Goal: Task Accomplishment & Management: Complete application form

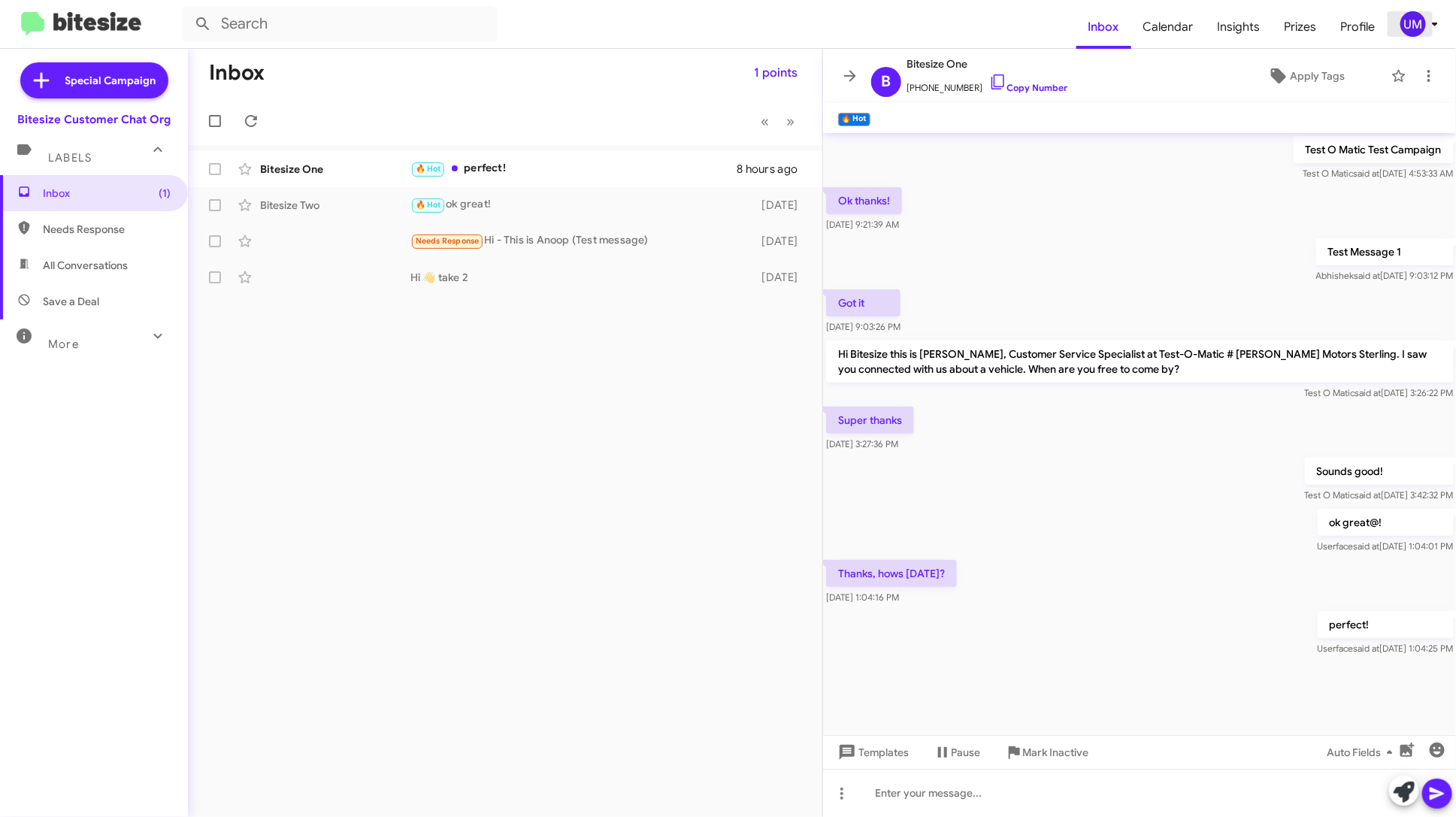
click at [1421, 25] on div "UM" at bounding box center [1413, 24] width 26 height 26
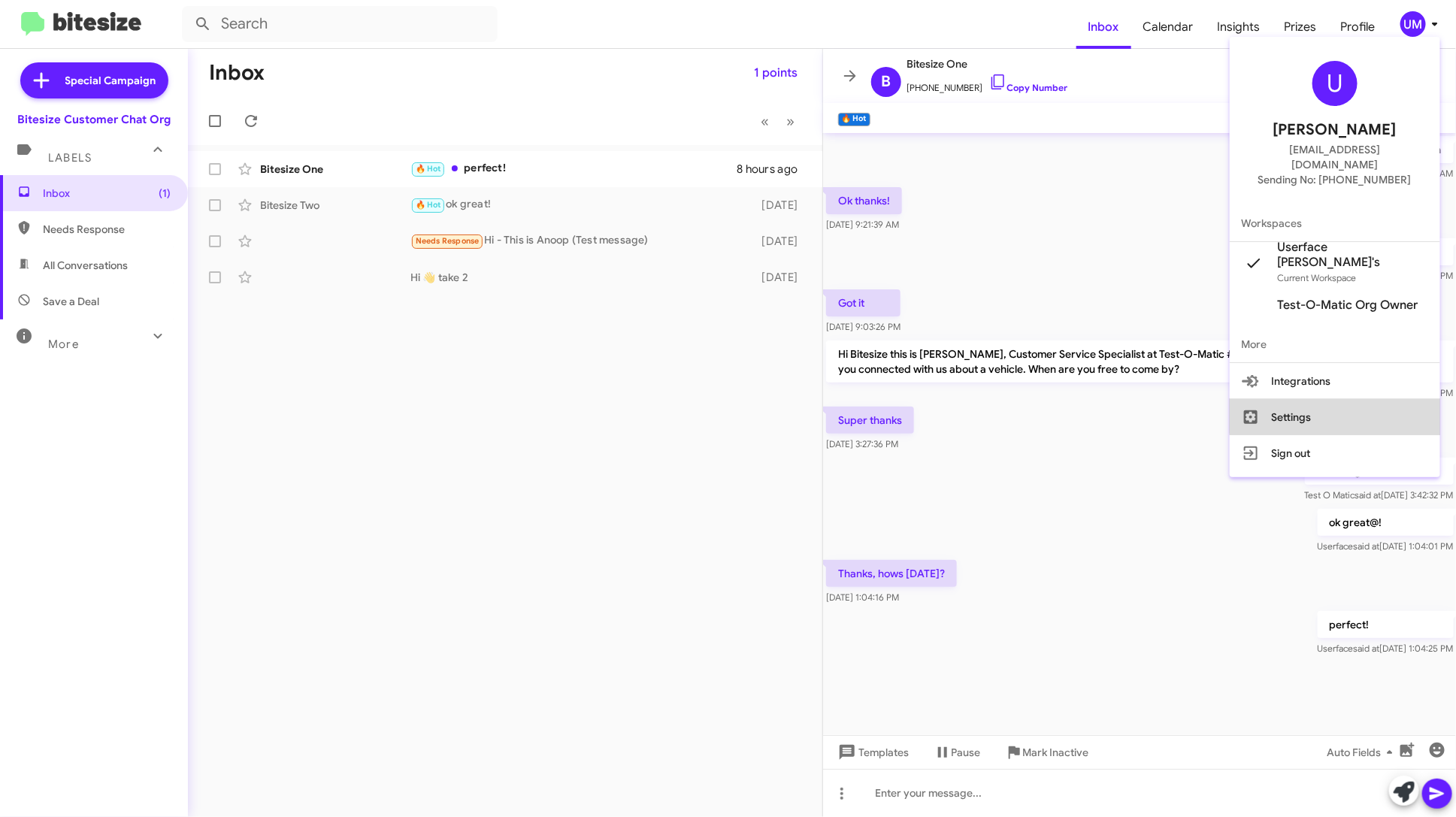
click at [1346, 399] on button "Settings" at bounding box center [1335, 417] width 210 height 36
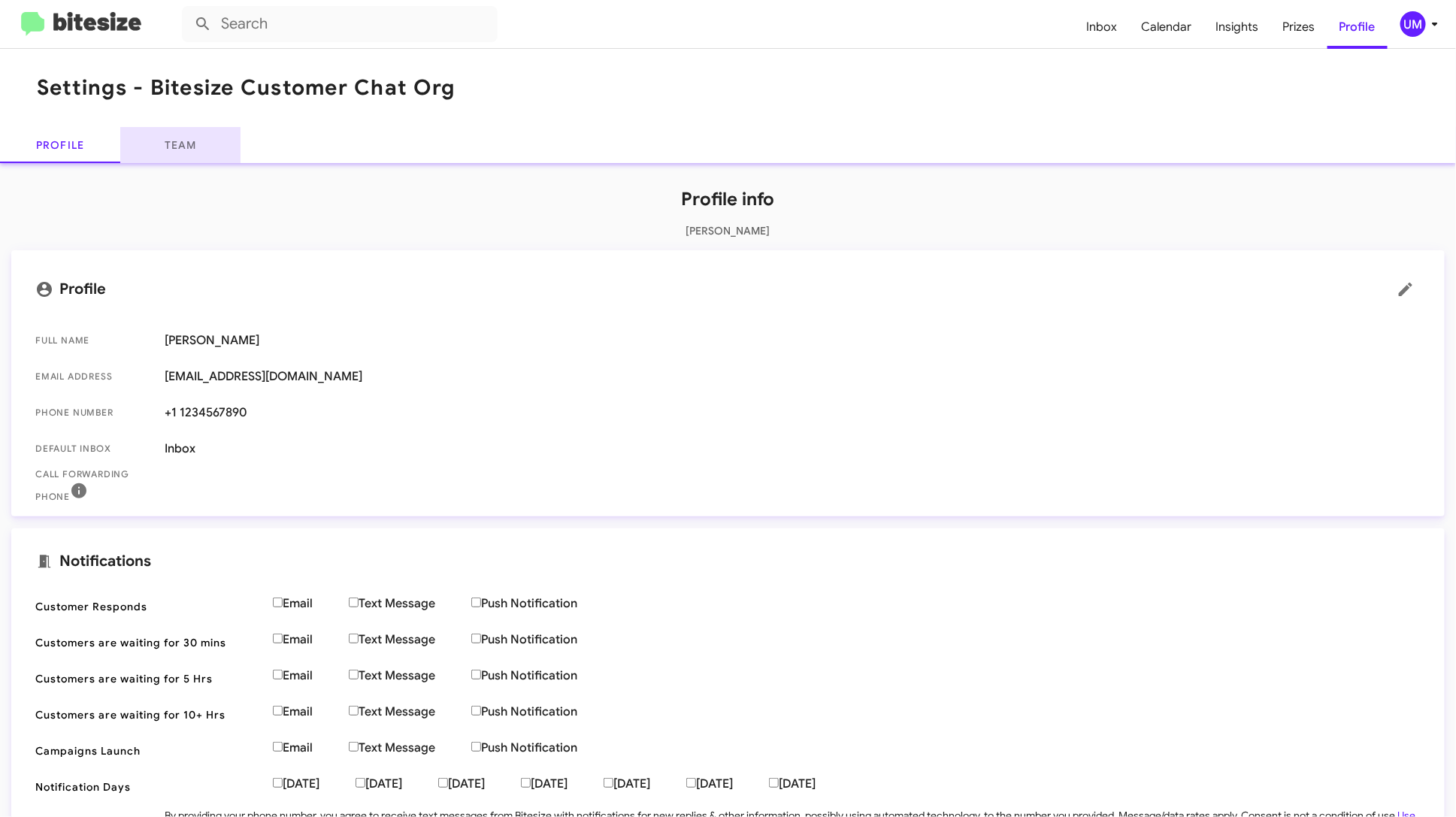
click at [198, 135] on link "Team" at bounding box center [180, 145] width 120 height 36
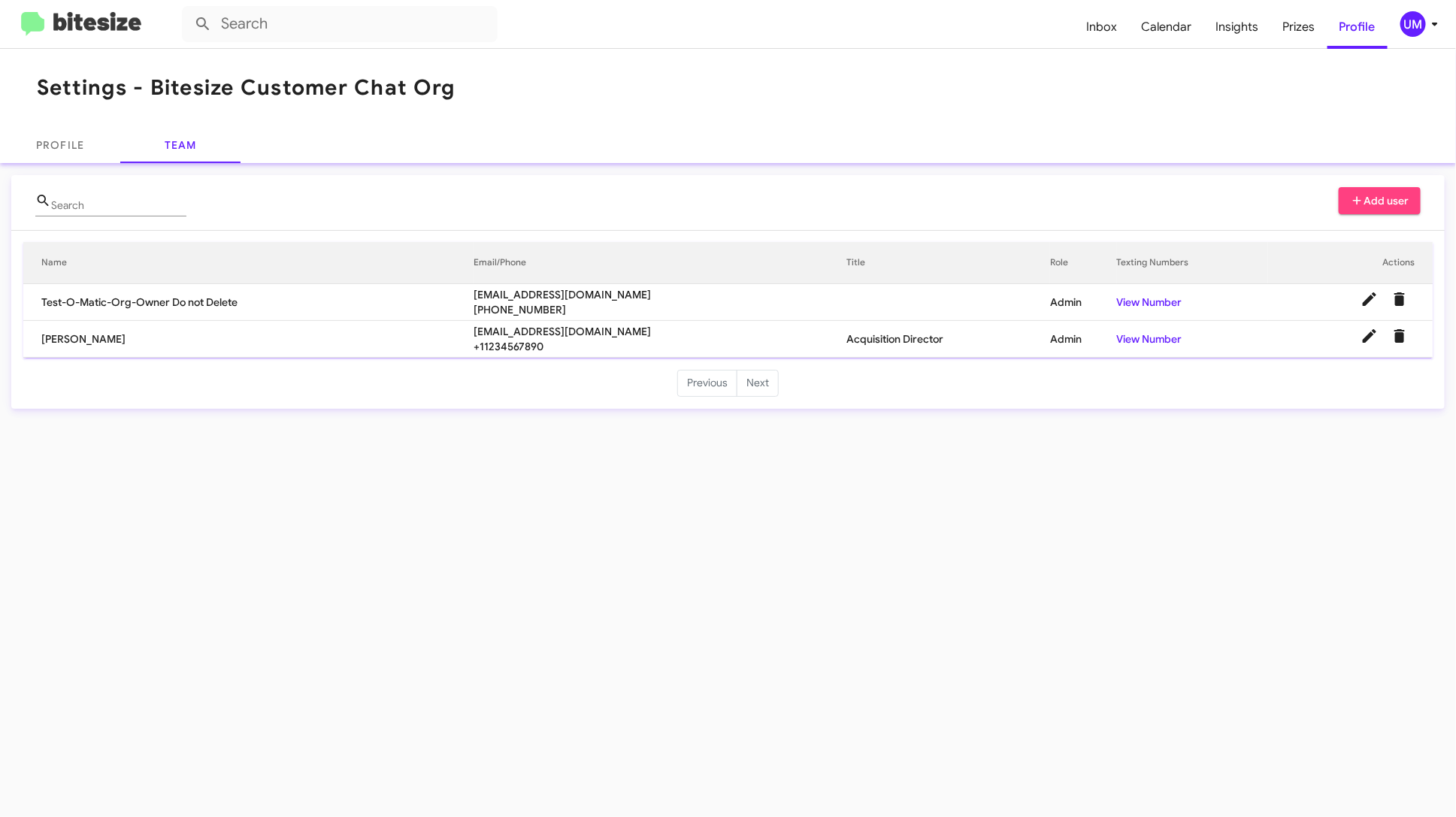
click at [1354, 201] on icon at bounding box center [1358, 201] width 14 height 10
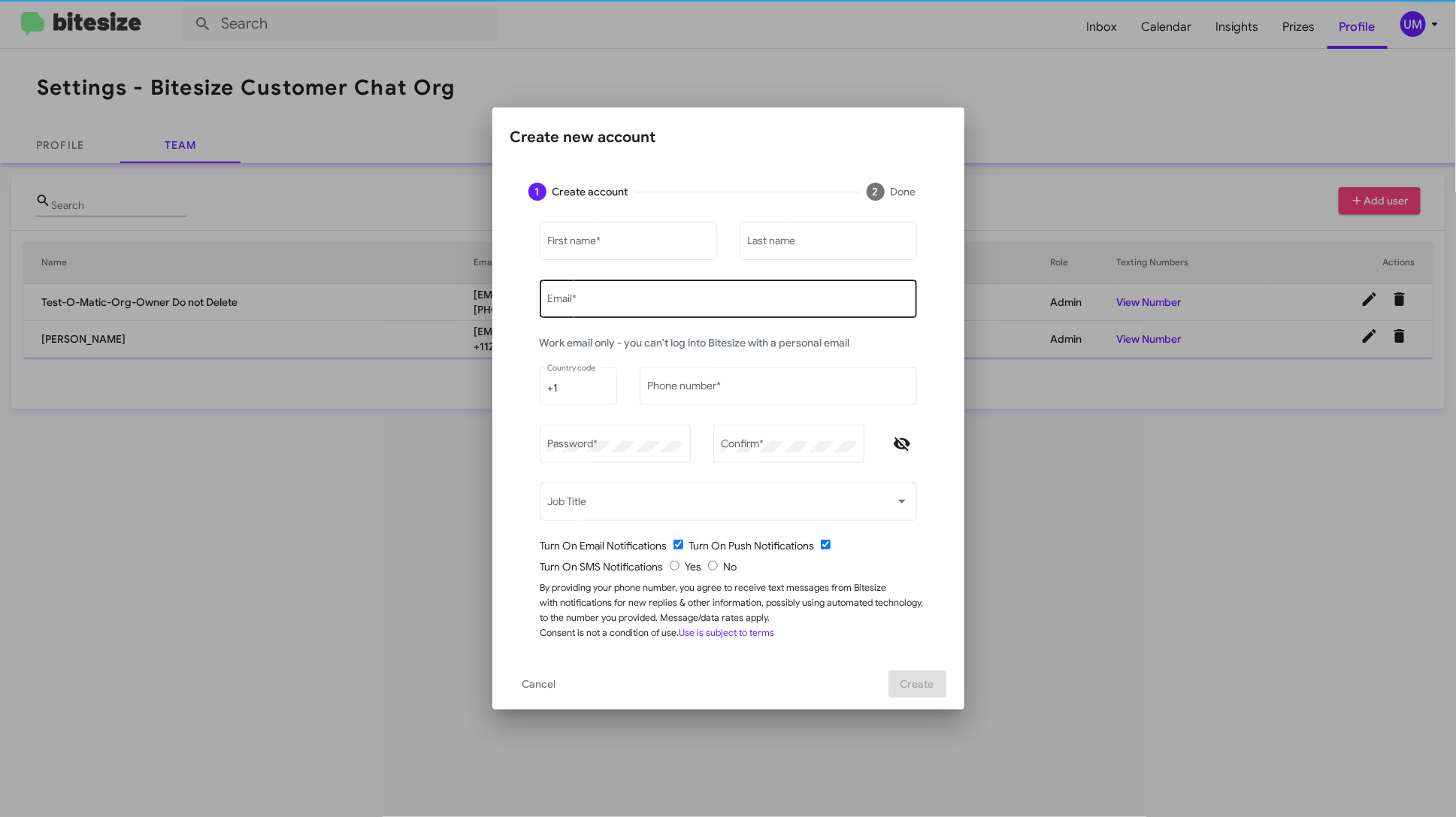
type input "[EMAIL_ADDRESS][DOMAIN_NAME]"
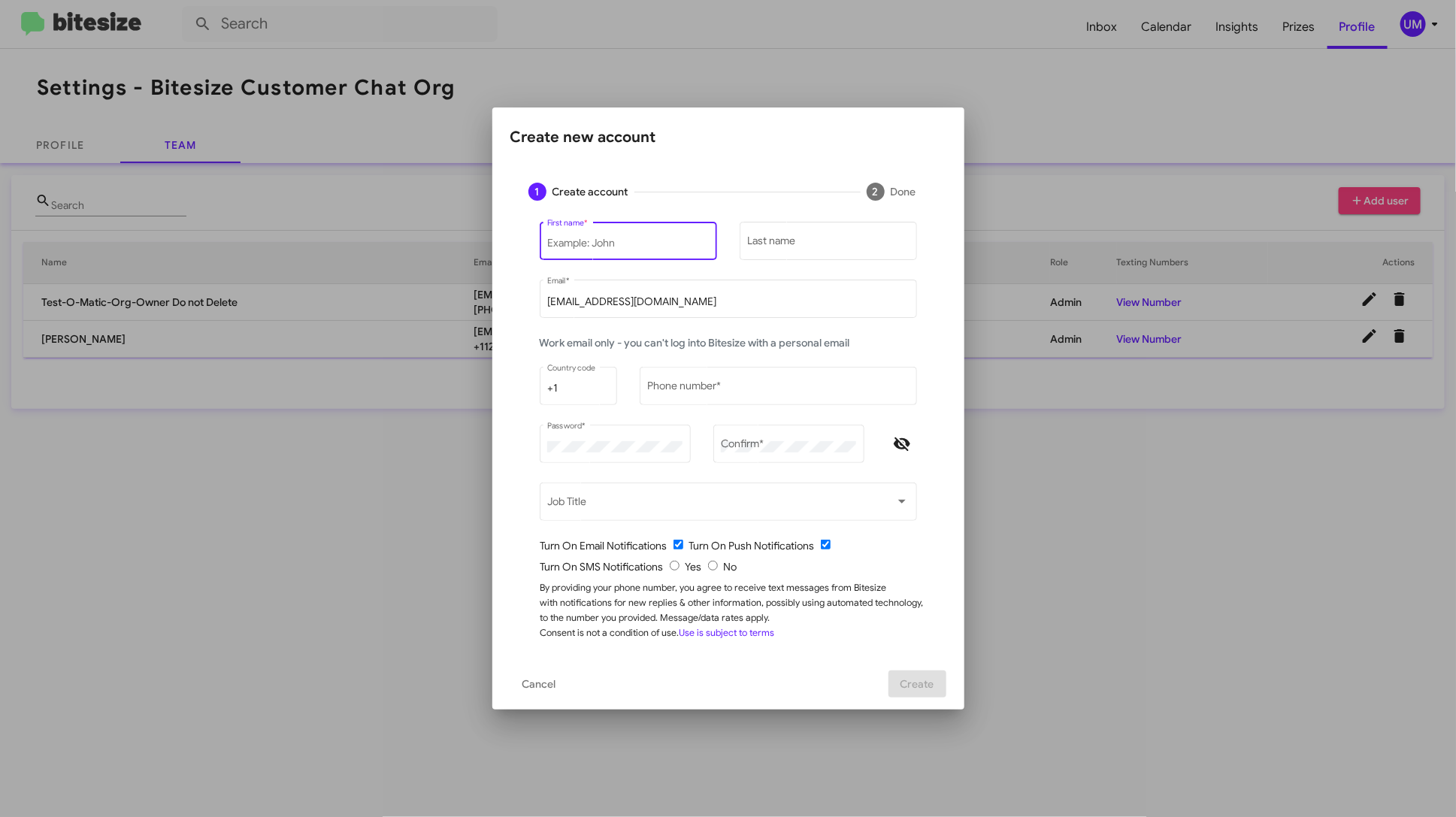
click at [669, 238] on input "First name *" at bounding box center [628, 243] width 162 height 12
type input "Mariem"
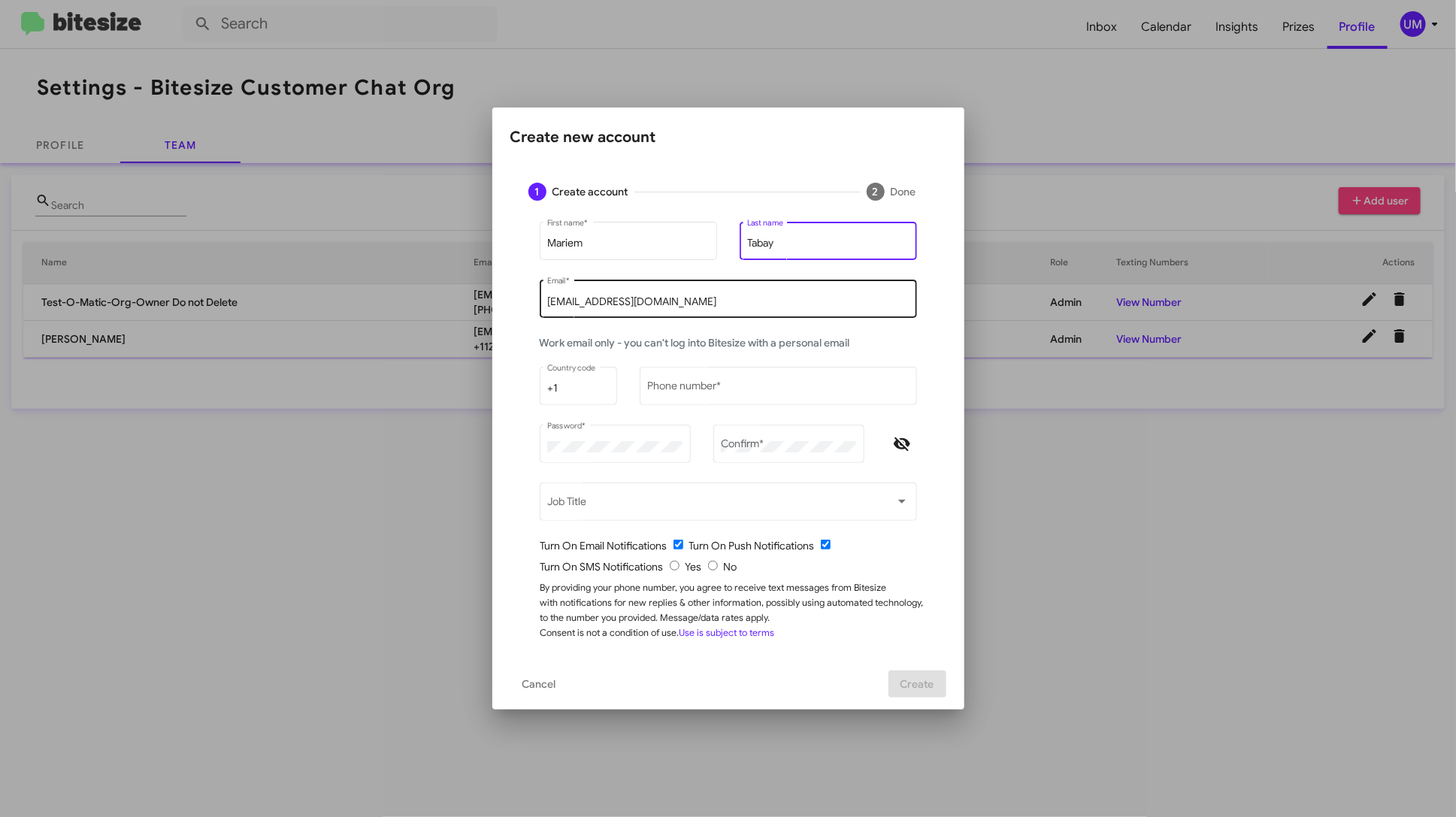
type input "Tabay"
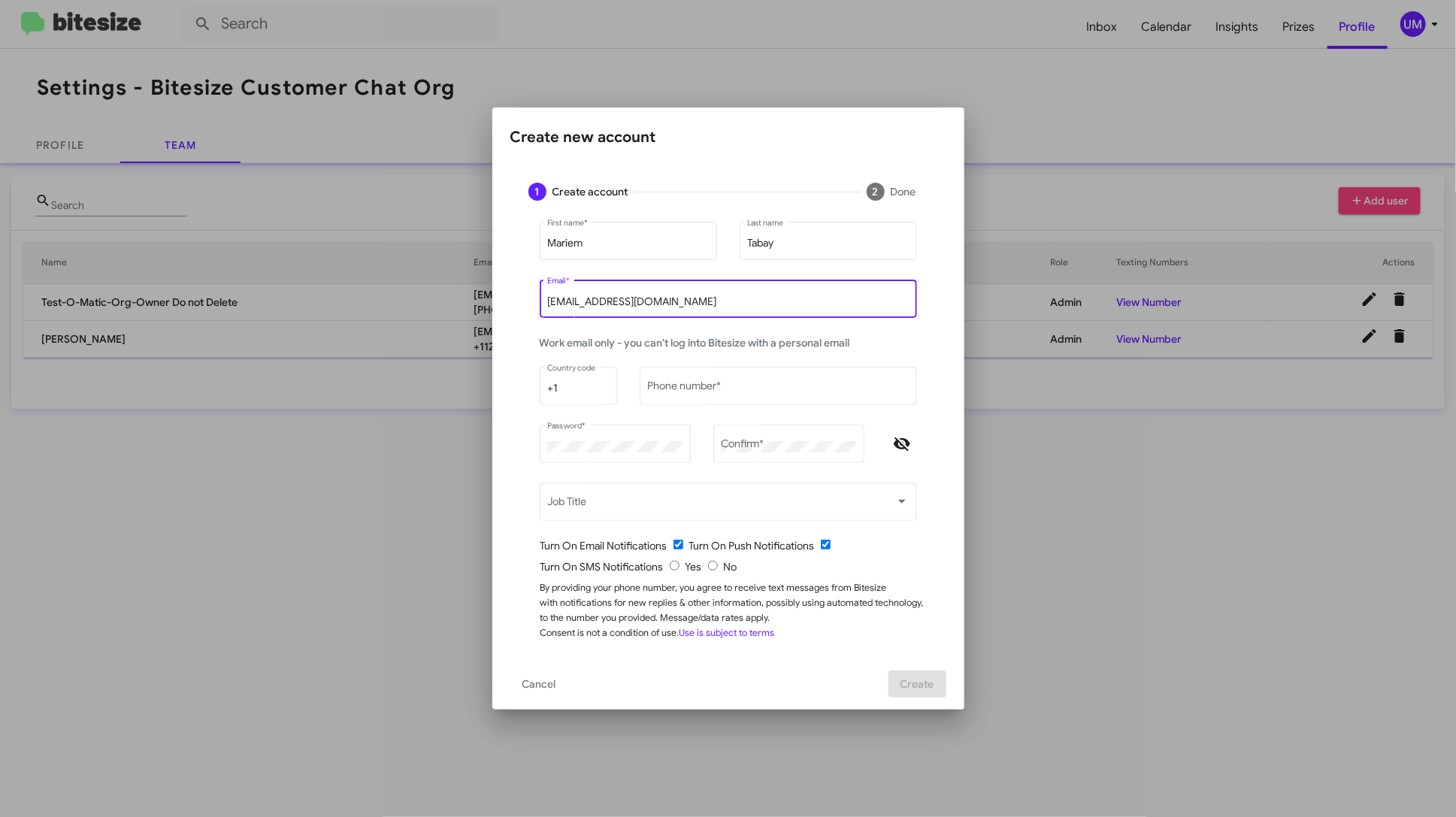
drag, startPoint x: 595, startPoint y: 300, endPoint x: 501, endPoint y: 302, distance: 94.0
click at [501, 302] on mat-dialog-content "1 Create account 2 Done [PERSON_NAME] First name * [PERSON_NAME] Last name [EMA…" at bounding box center [728, 411] width 472 height 493
type input "[EMAIL_ADDRESS][DOMAIN_NAME]"
click at [689, 388] on input "Phone number *" at bounding box center [778, 388] width 262 height 12
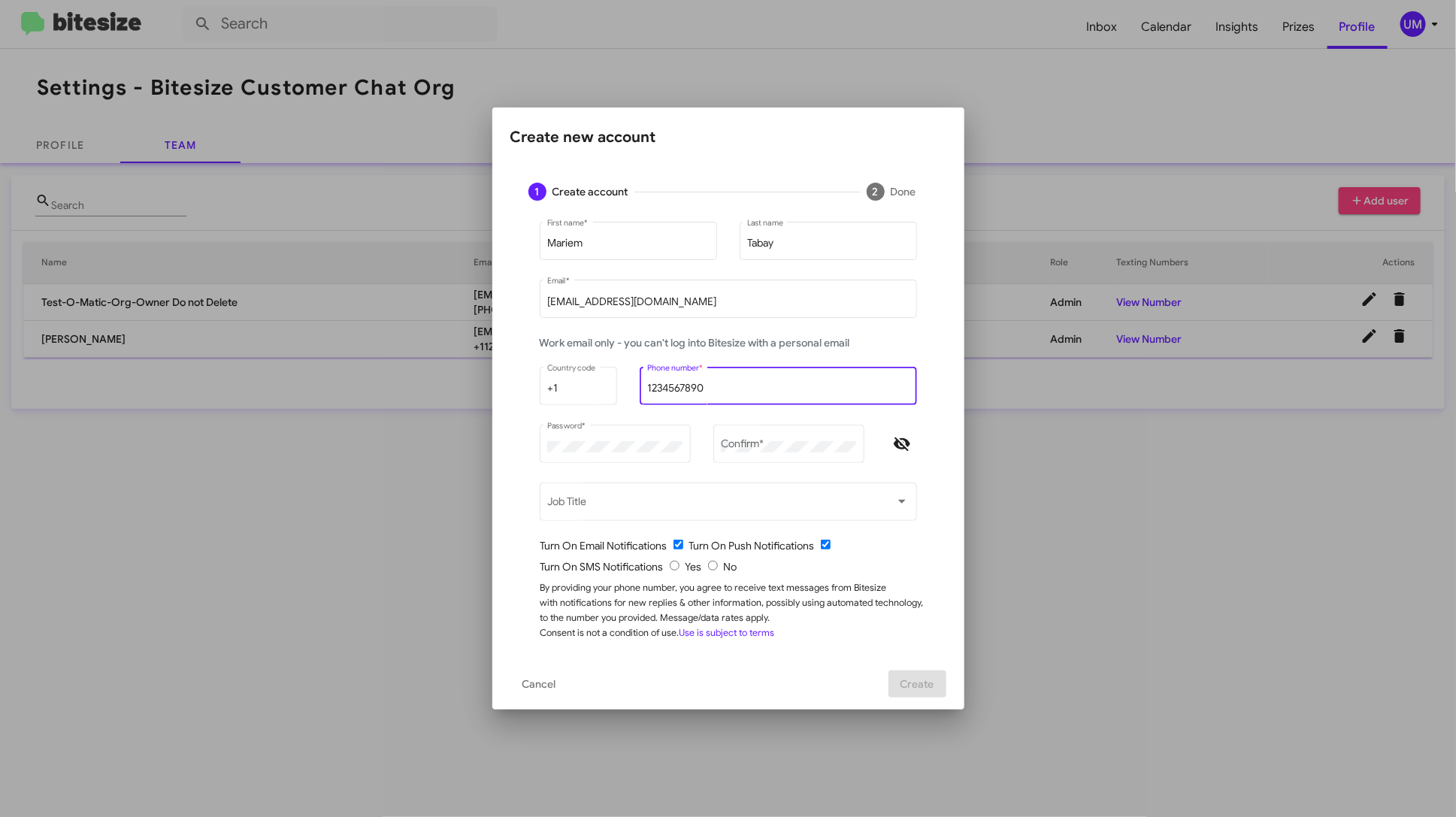
type input "1234567890"
click at [898, 441] on icon "Hide password" at bounding box center [902, 444] width 17 height 14
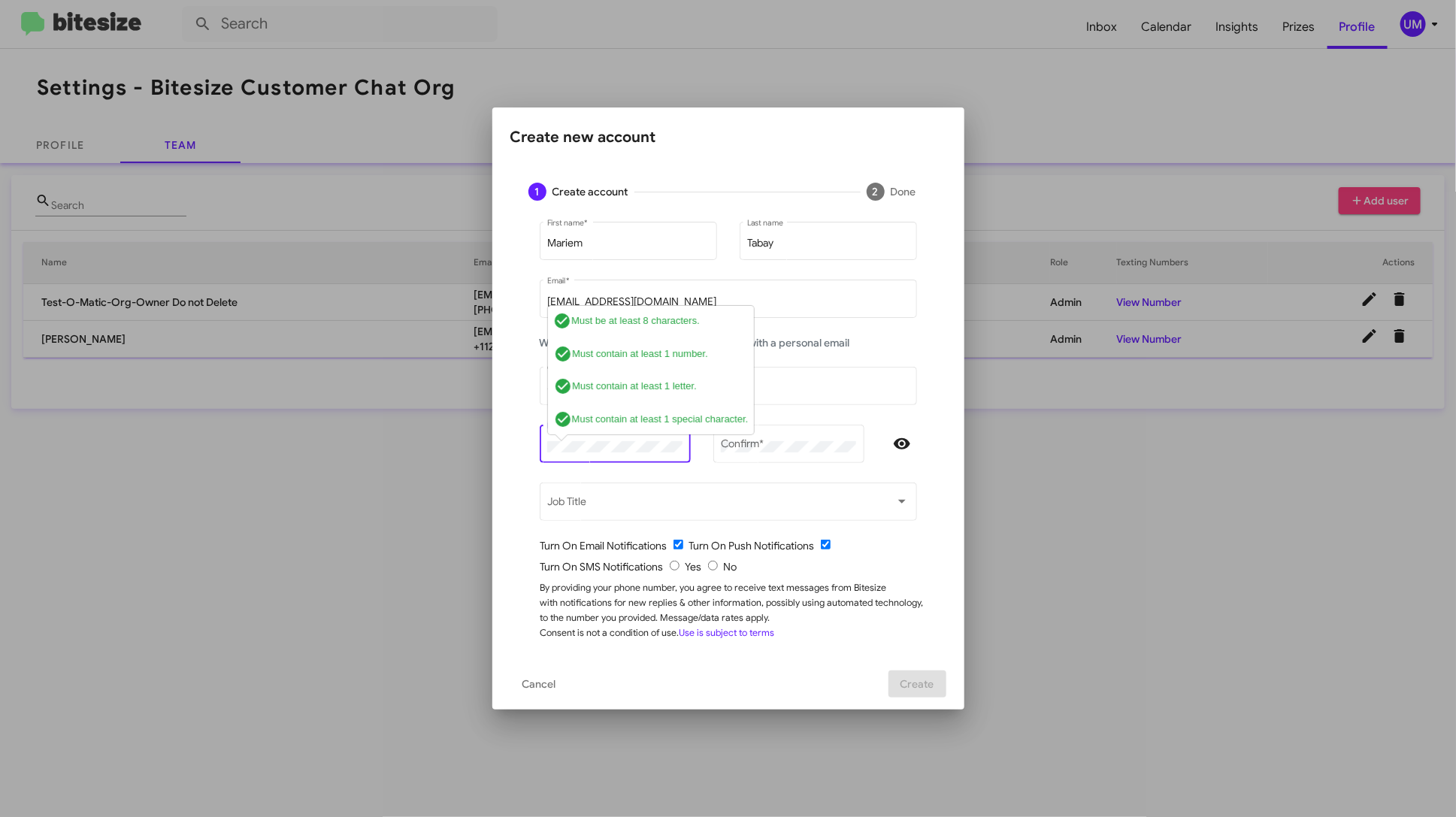
click at [645, 471] on div "Password * check_circle Must be at least 8 characters. check_circle Must contai…" at bounding box center [616, 450] width 151 height 52
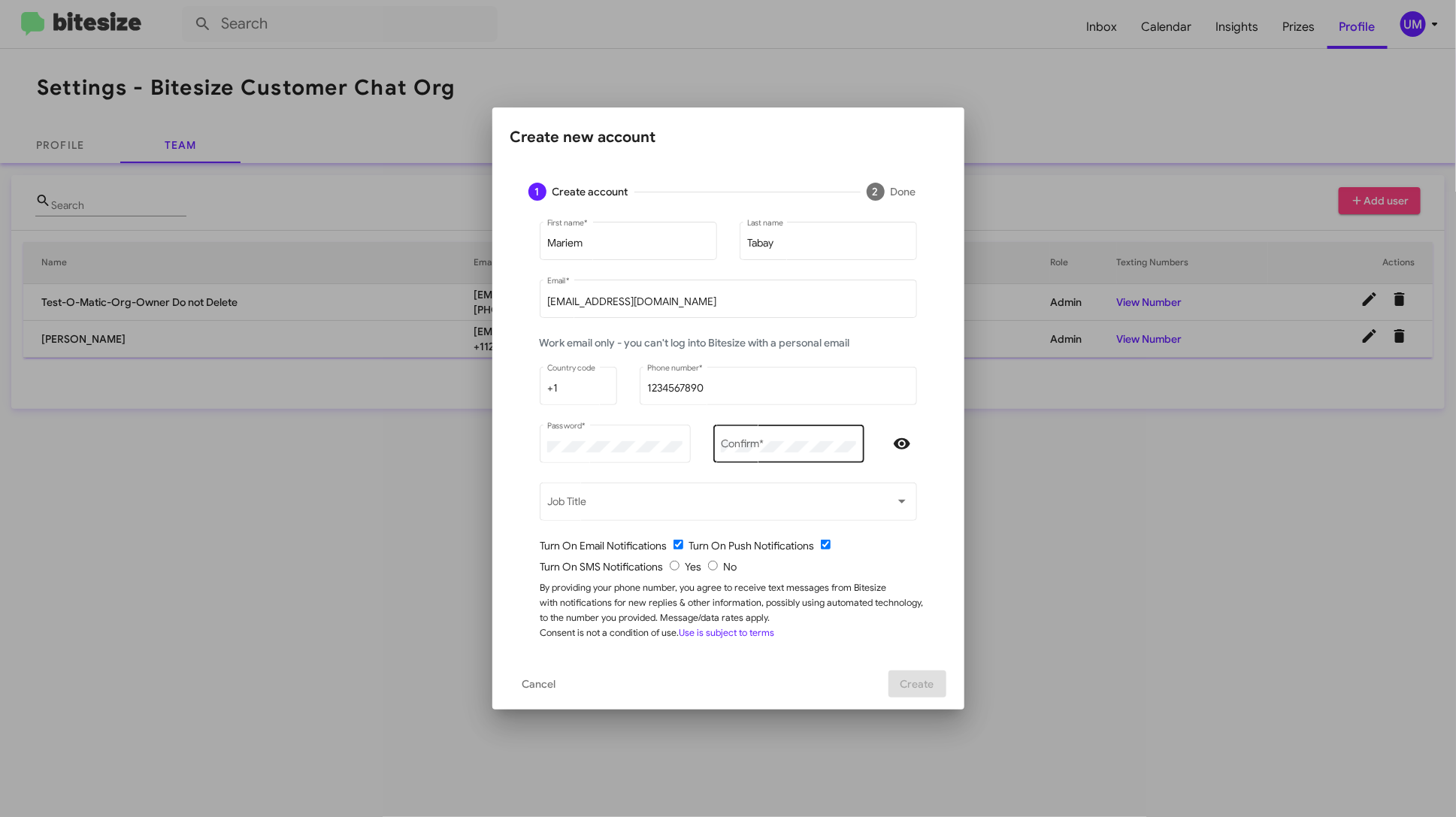
click at [763, 433] on div "Confirm *" at bounding box center [789, 442] width 135 height 41
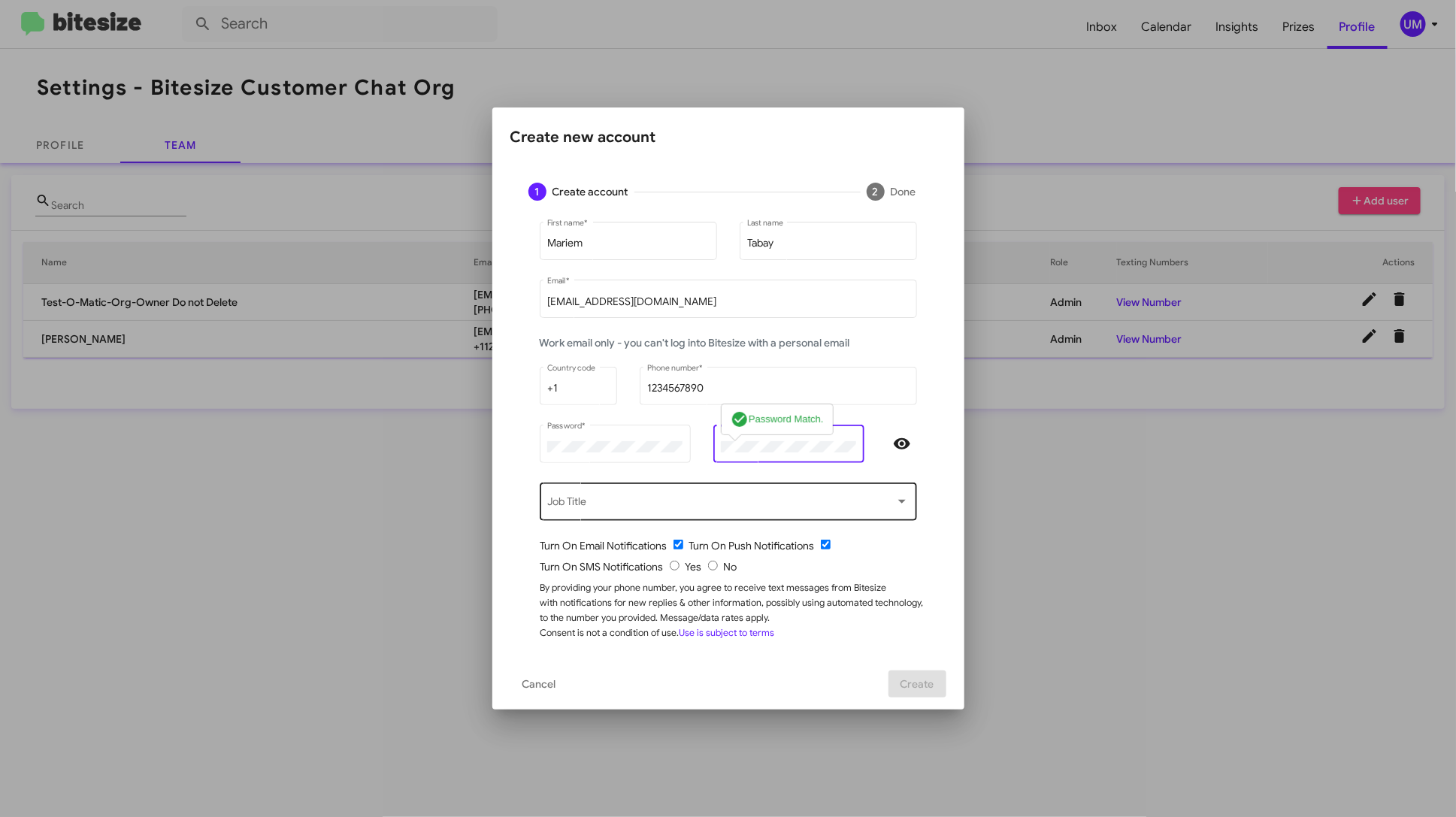
click at [716, 506] on span at bounding box center [721, 505] width 348 height 12
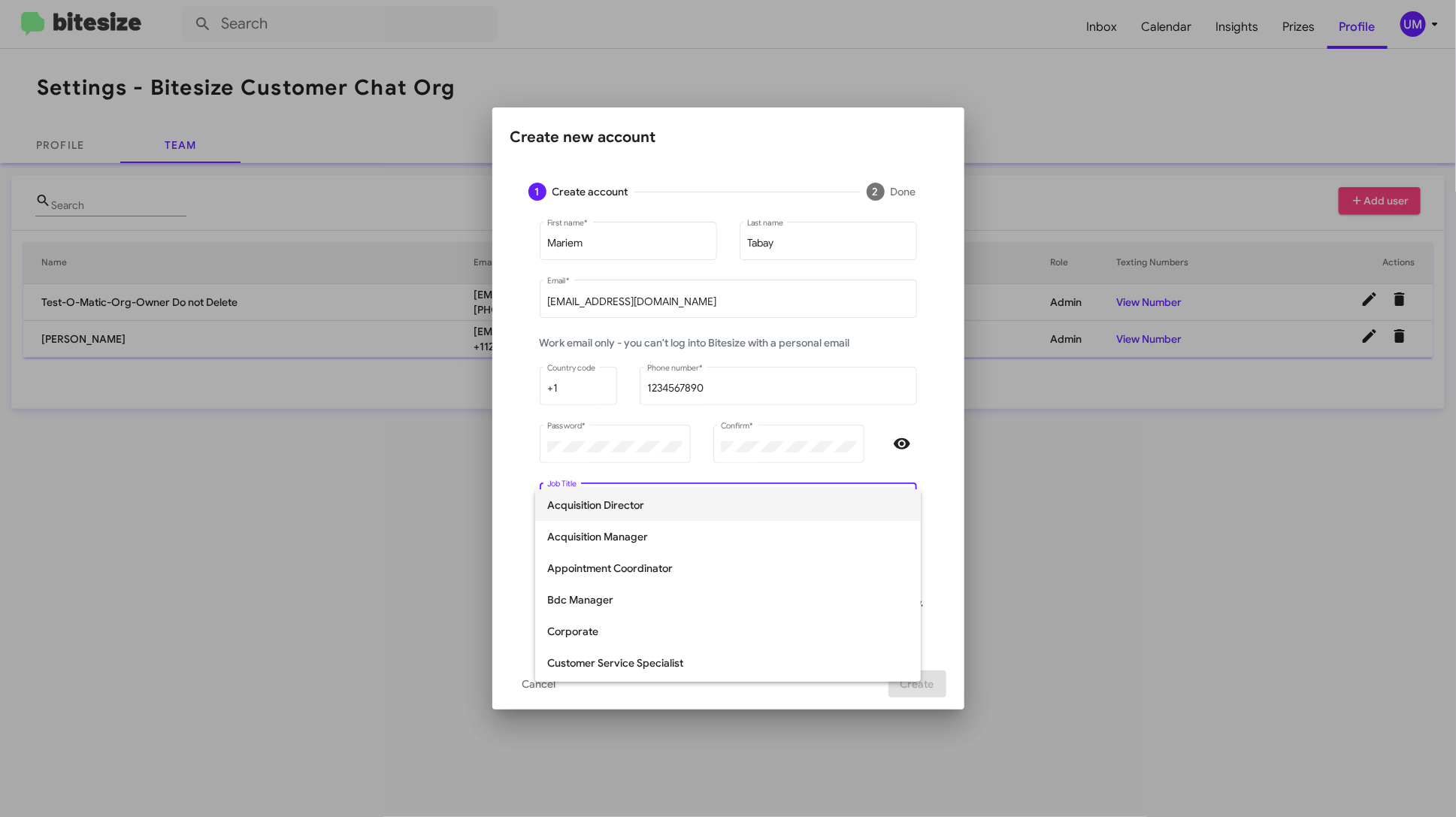
click at [716, 506] on span "Acquisition Director" at bounding box center [728, 504] width 362 height 31
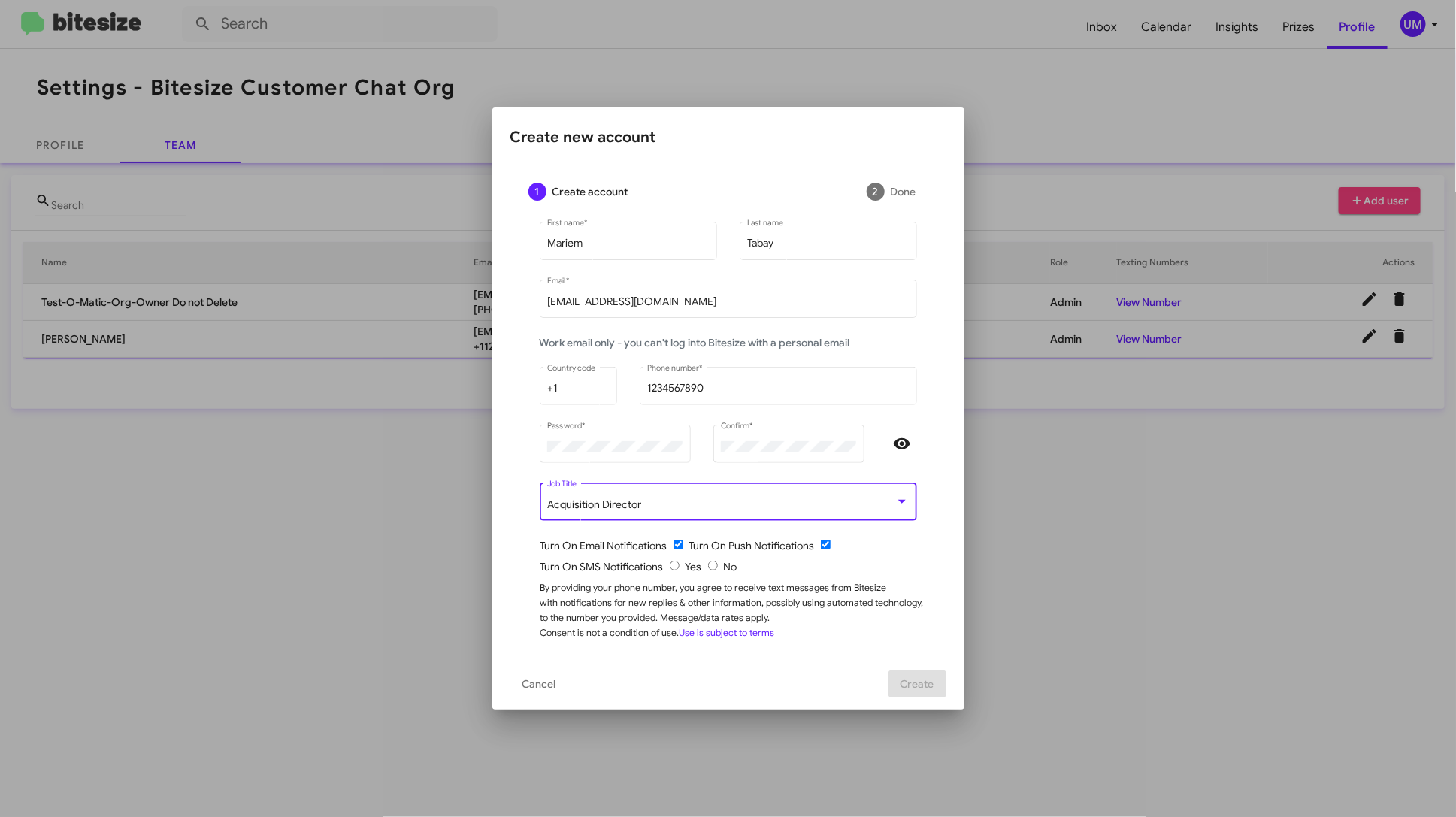
click at [680, 546] on input "checkbox" at bounding box center [678, 545] width 10 height 10
checkbox input "false"
click at [826, 545] on input "checkbox" at bounding box center [826, 545] width 10 height 10
checkbox input "false"
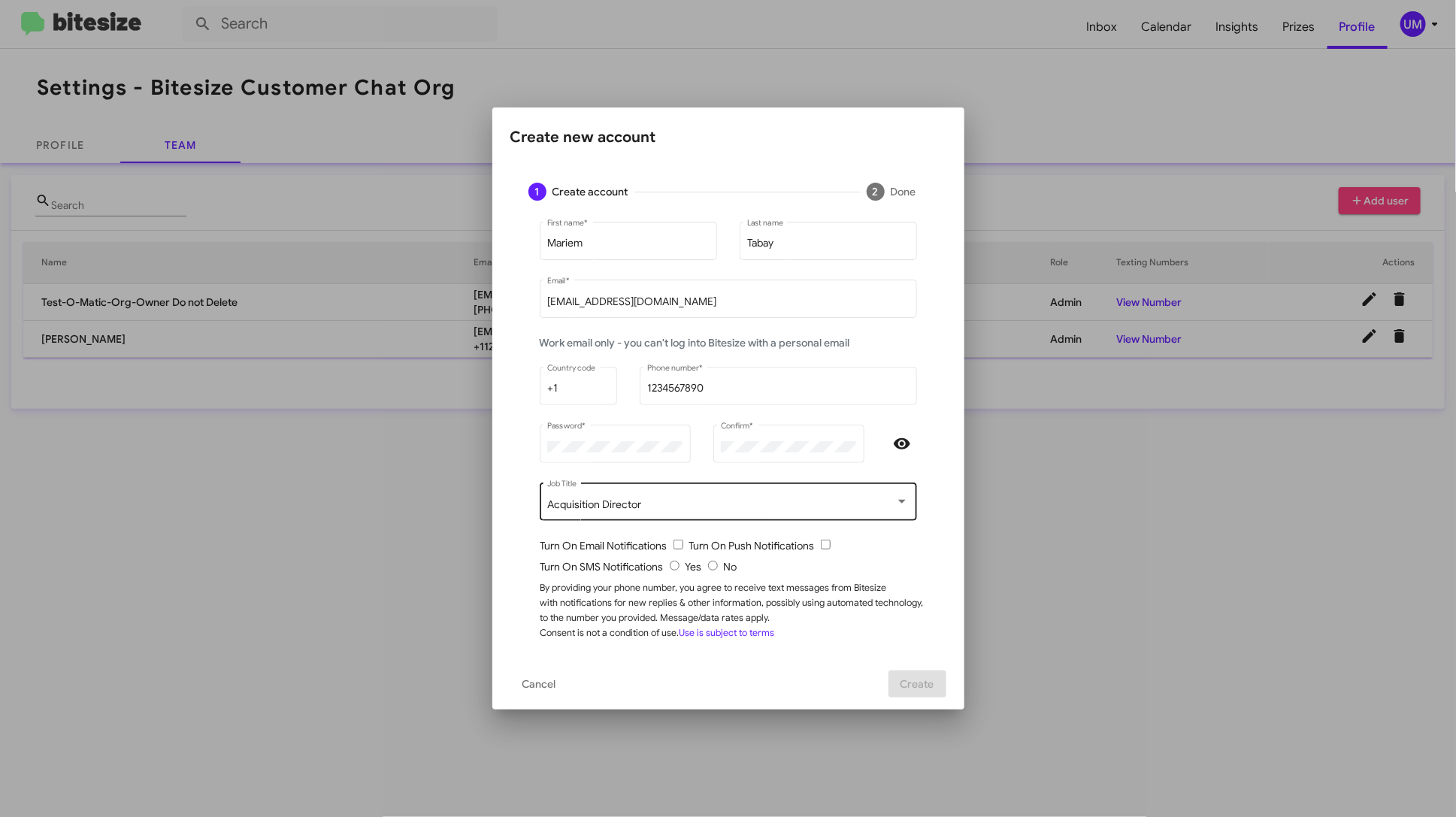
click at [713, 562] on input "radio" at bounding box center [713, 566] width 10 height 10
radio input "true"
click at [919, 679] on span "Create" at bounding box center [918, 684] width 34 height 27
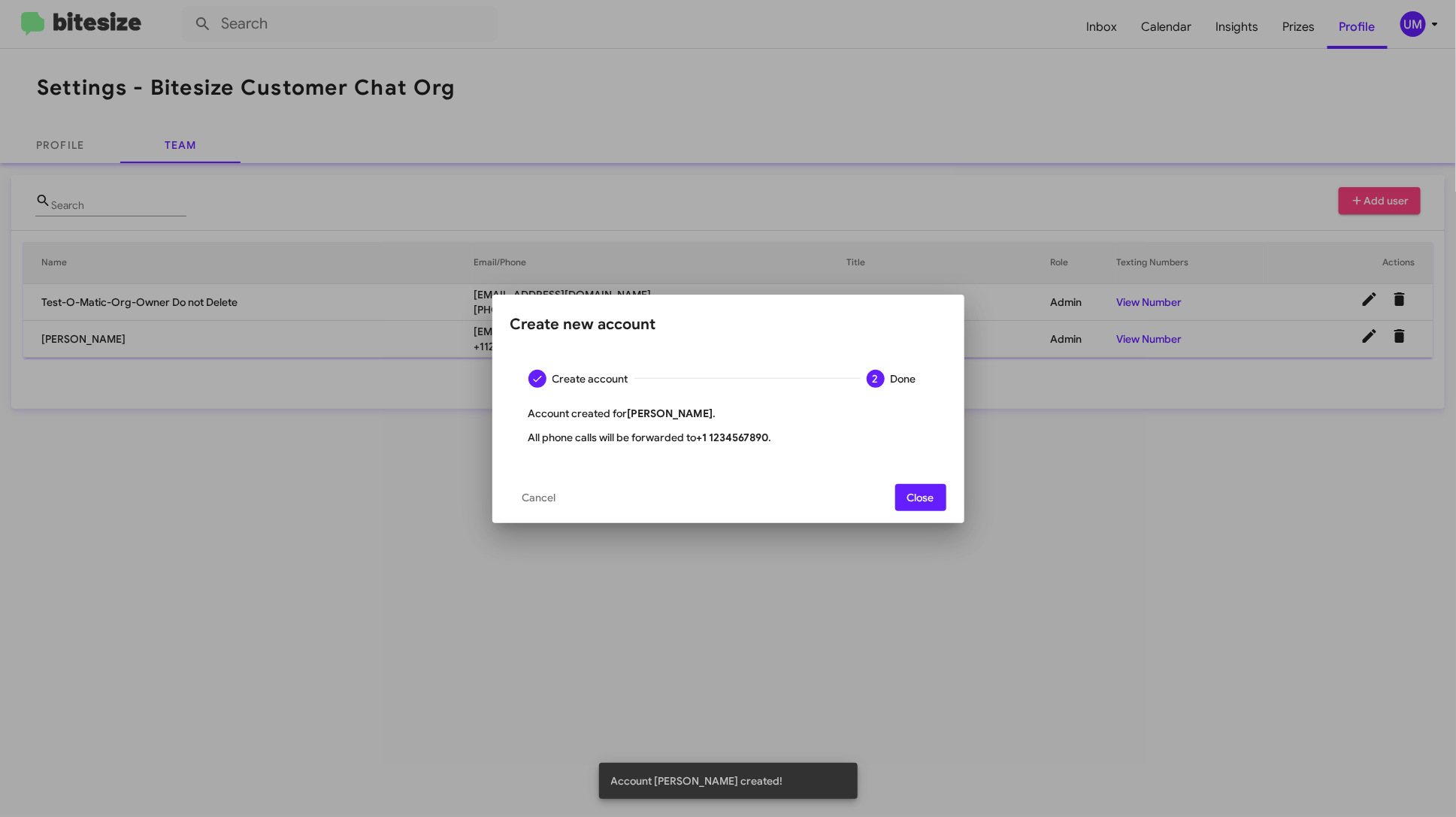
click at [927, 498] on span "Close" at bounding box center [921, 498] width 27 height 27
